Goal: Task Accomplishment & Management: Use online tool/utility

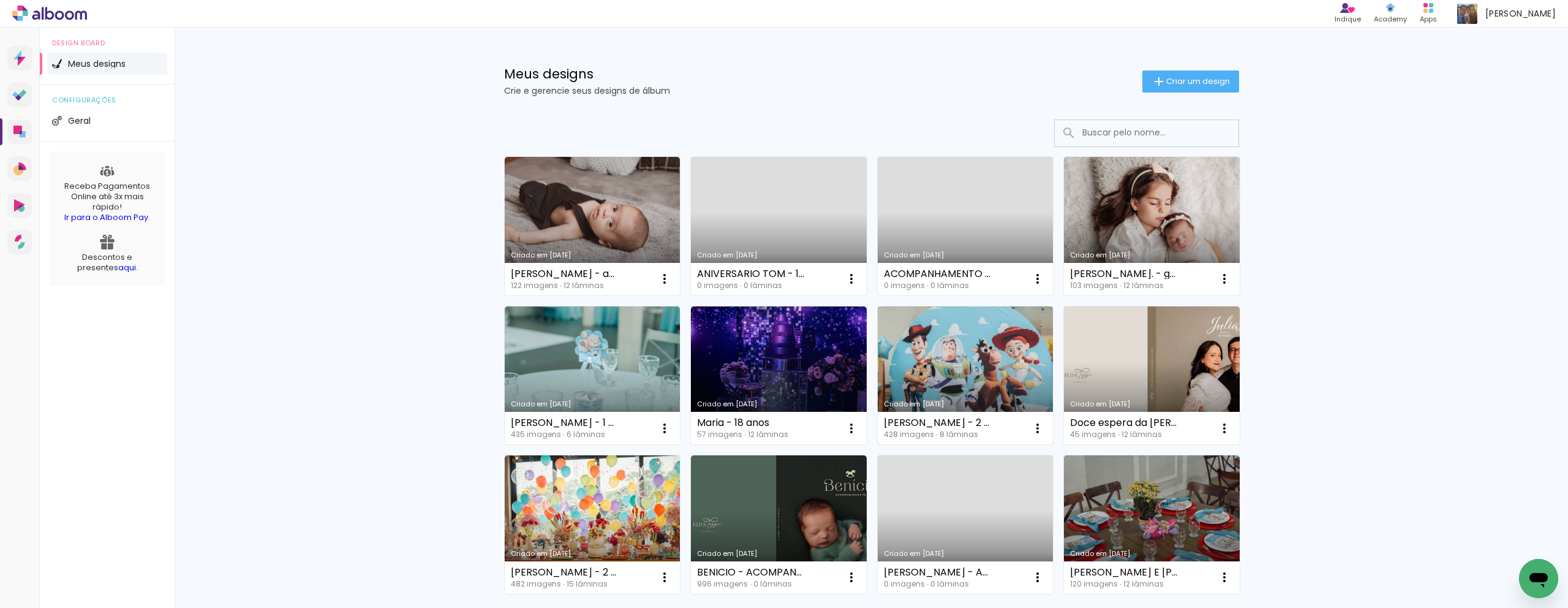
click at [977, 364] on link "Criado em [DATE]" at bounding box center [966, 376] width 176 height 139
